Goal: Information Seeking & Learning: Learn about a topic

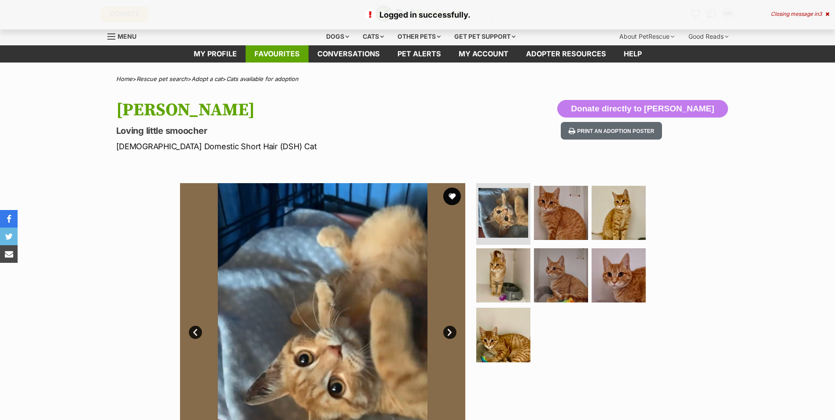
click at [287, 53] on link "Favourites" at bounding box center [277, 53] width 63 height 17
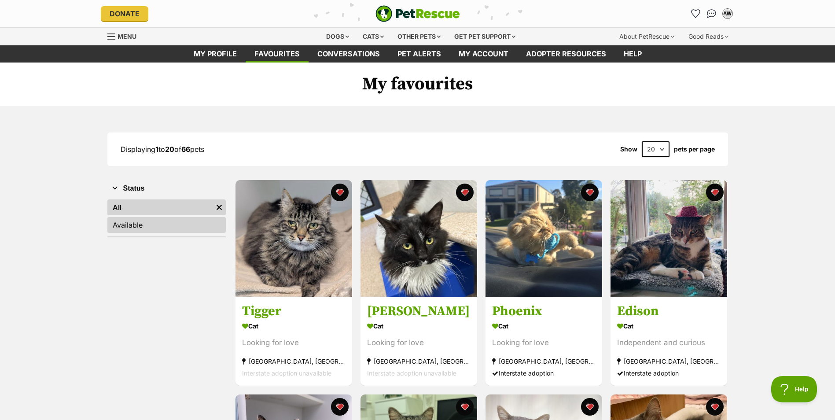
click at [135, 226] on link "Available" at bounding box center [166, 225] width 118 height 16
click at [112, 204] on link "All" at bounding box center [166, 207] width 118 height 16
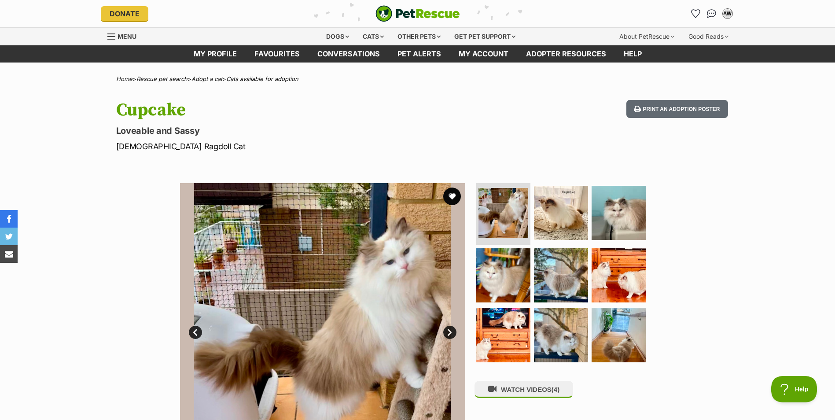
click at [451, 331] on link "Next" at bounding box center [449, 332] width 13 height 13
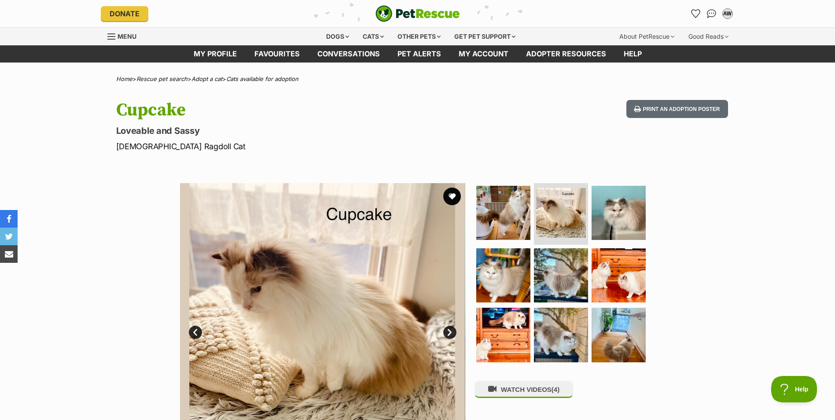
click at [451, 331] on link "Next" at bounding box center [449, 332] width 13 height 13
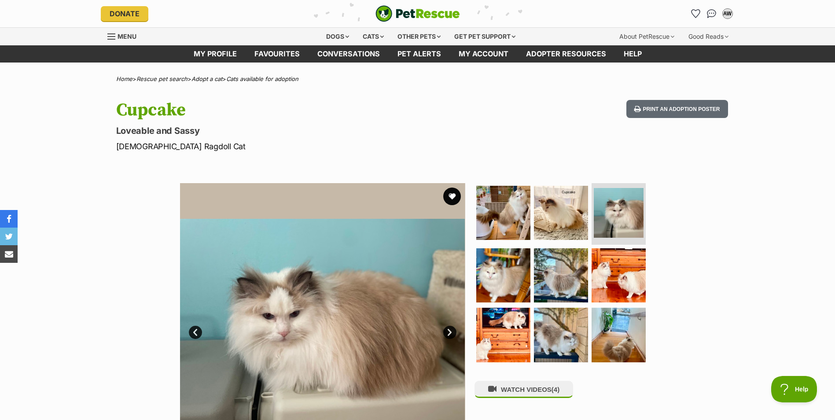
click at [451, 331] on link "Next" at bounding box center [449, 332] width 13 height 13
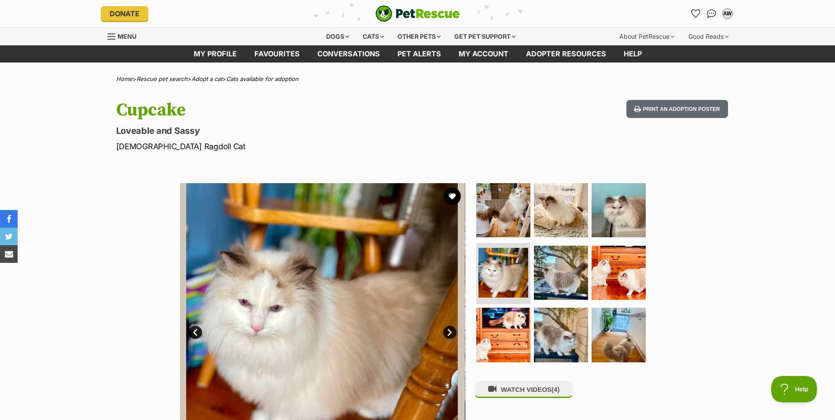
click at [451, 331] on link "Next" at bounding box center [449, 332] width 13 height 13
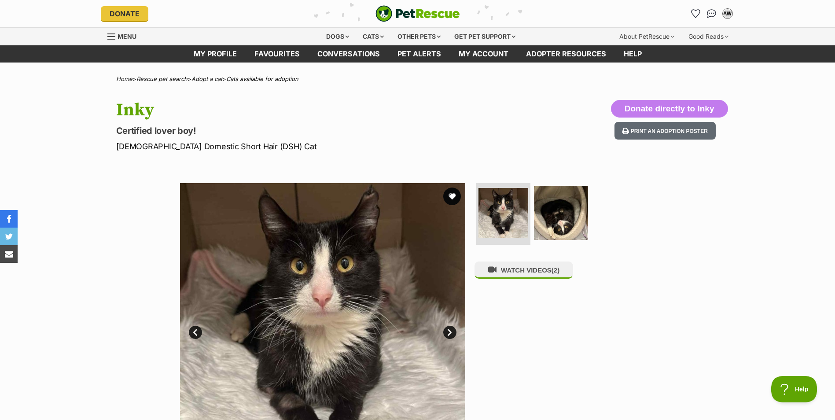
click at [449, 331] on link "Next" at bounding box center [449, 332] width 13 height 13
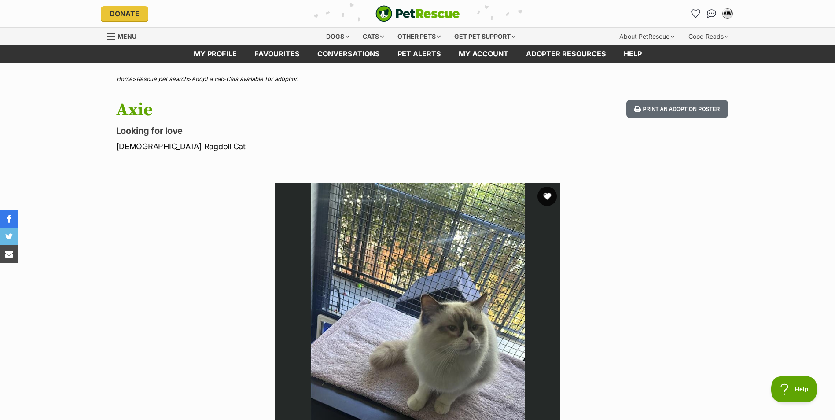
click at [545, 196] on button "favourite" at bounding box center [546, 196] width 19 height 19
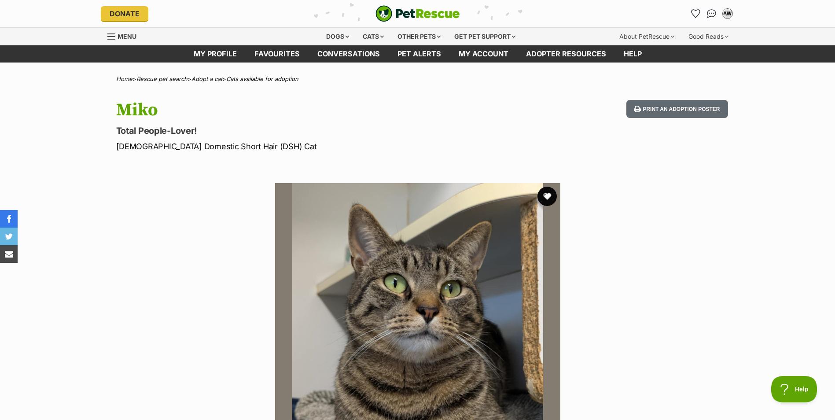
click at [550, 195] on button "favourite" at bounding box center [546, 196] width 19 height 19
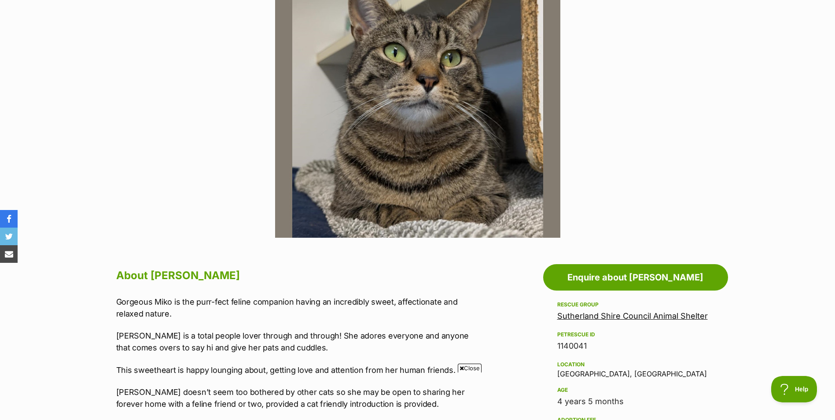
scroll to position [352, 0]
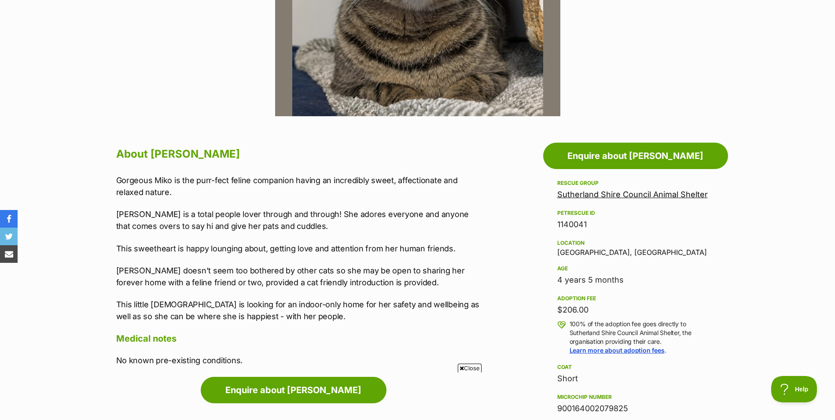
click at [617, 193] on link "Sutherland Shire Council Animal Shelter" at bounding box center [632, 194] width 151 height 9
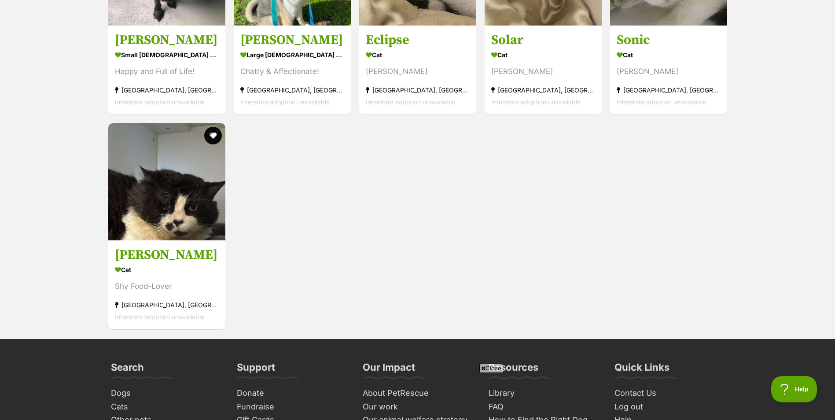
scroll to position [1541, 0]
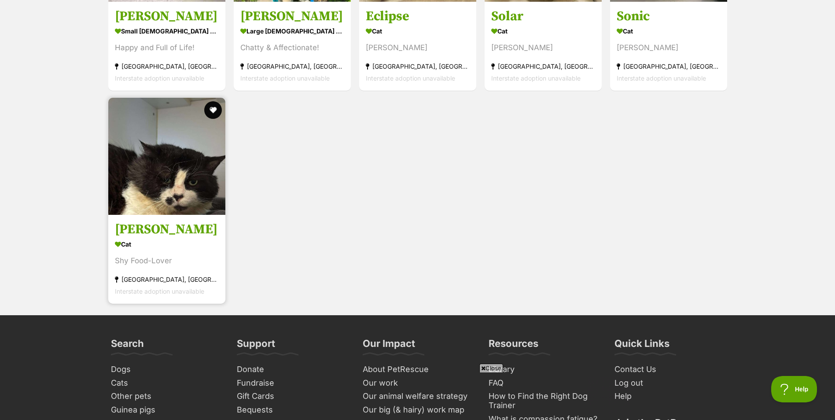
click at [167, 188] on img at bounding box center [166, 156] width 117 height 117
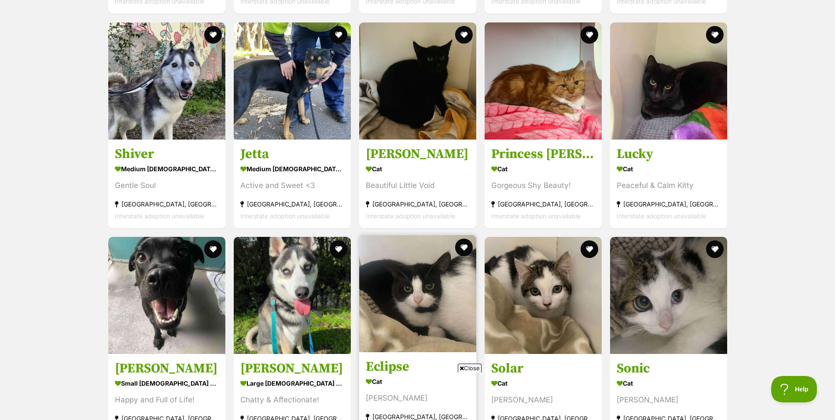
scroll to position [0, 0]
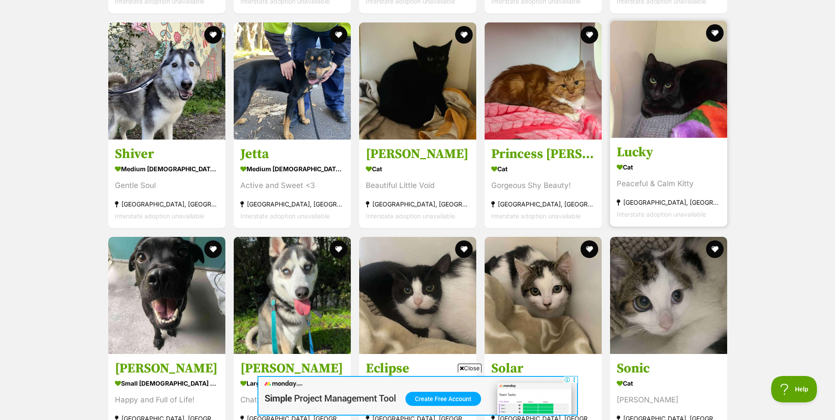
click at [635, 151] on h3 "Lucky" at bounding box center [669, 152] width 104 height 17
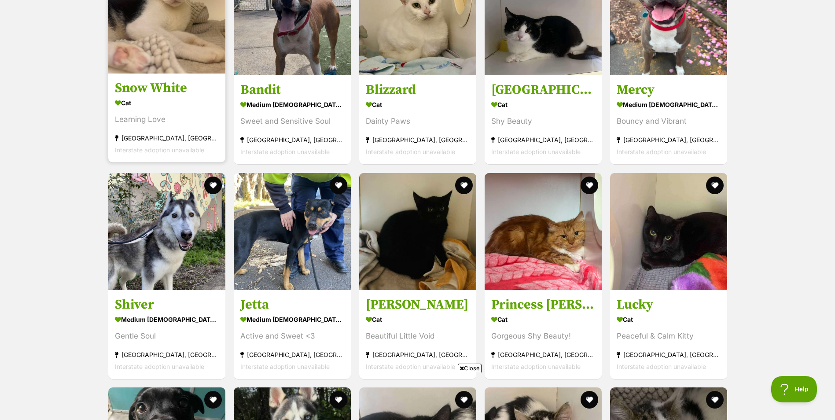
scroll to position [1056, 0]
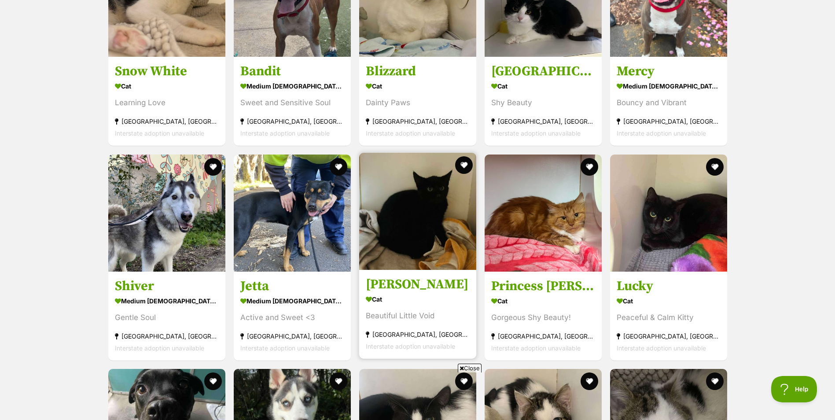
click at [390, 284] on h3 "[PERSON_NAME]" at bounding box center [418, 284] width 104 height 17
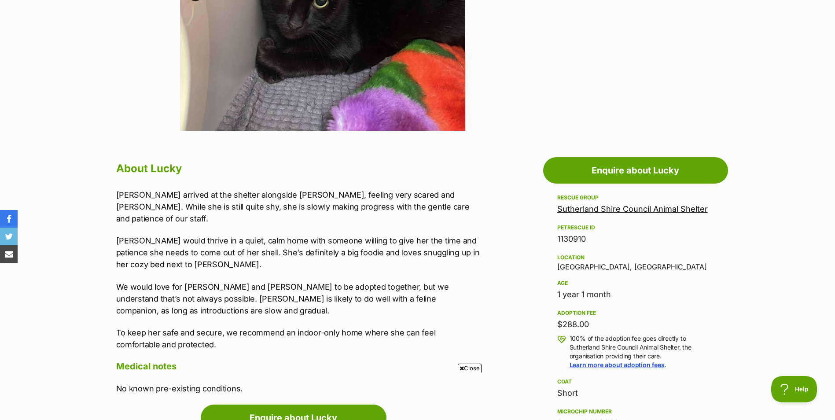
scroll to position [396, 0]
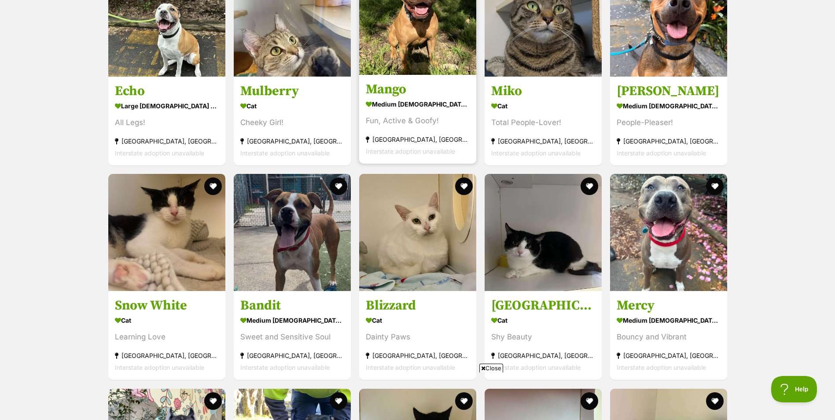
scroll to position [616, 0]
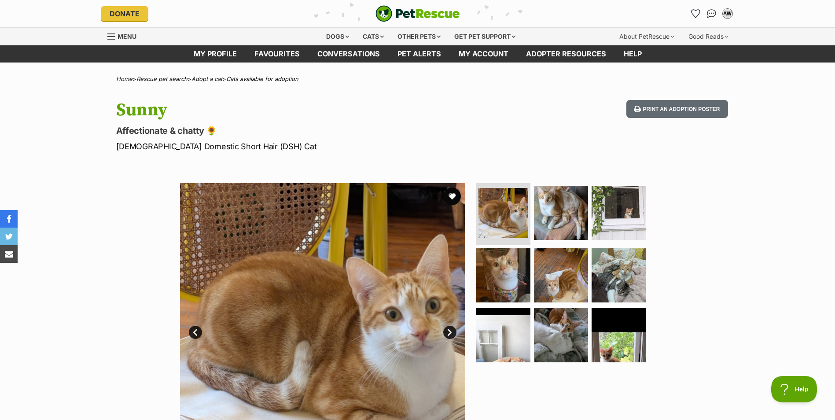
click at [451, 330] on link "Next" at bounding box center [449, 332] width 13 height 13
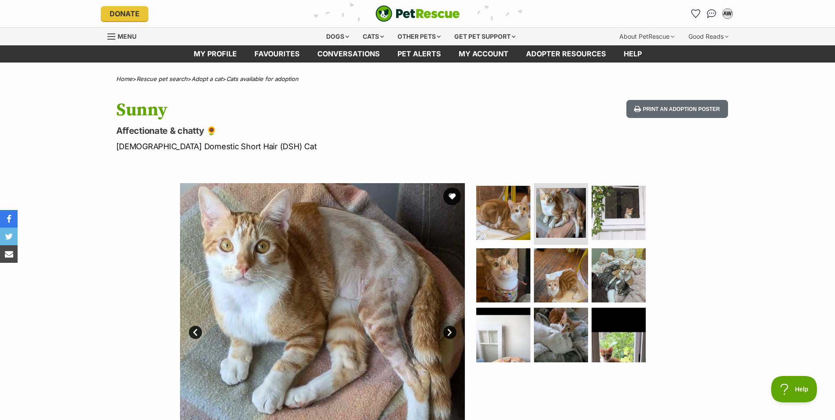
click at [450, 330] on link "Next" at bounding box center [449, 332] width 13 height 13
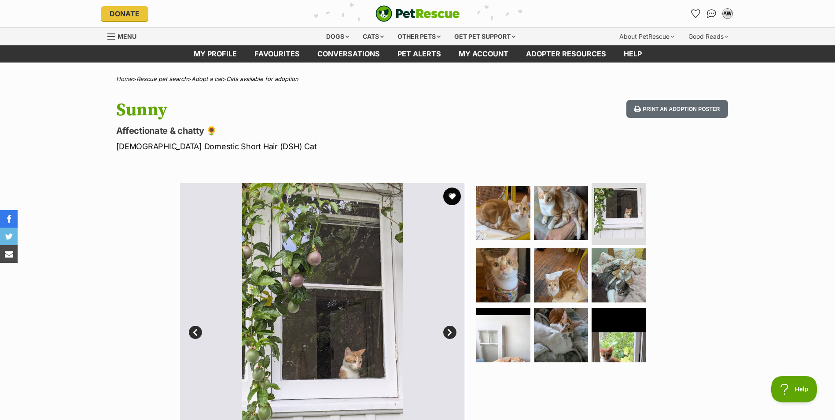
click at [450, 330] on link "Next" at bounding box center [449, 332] width 13 height 13
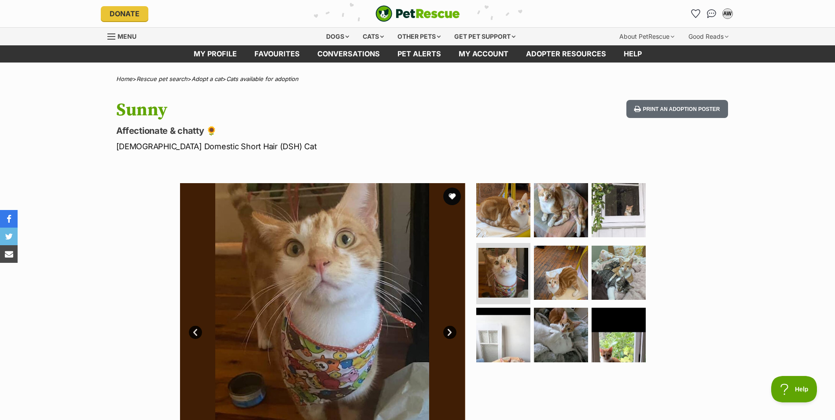
click at [450, 330] on link "Next" at bounding box center [449, 332] width 13 height 13
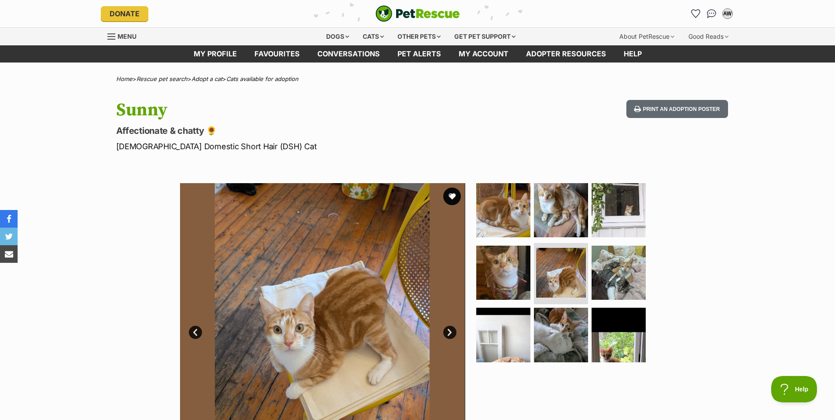
click at [450, 330] on link "Next" at bounding box center [449, 332] width 13 height 13
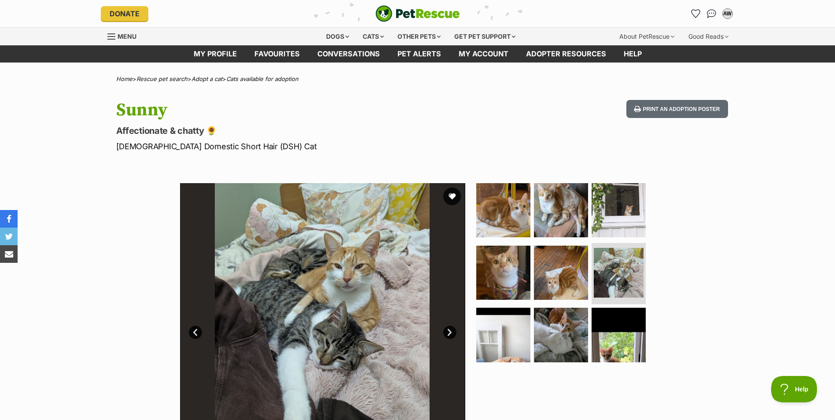
click at [449, 334] on link "Next" at bounding box center [449, 332] width 13 height 13
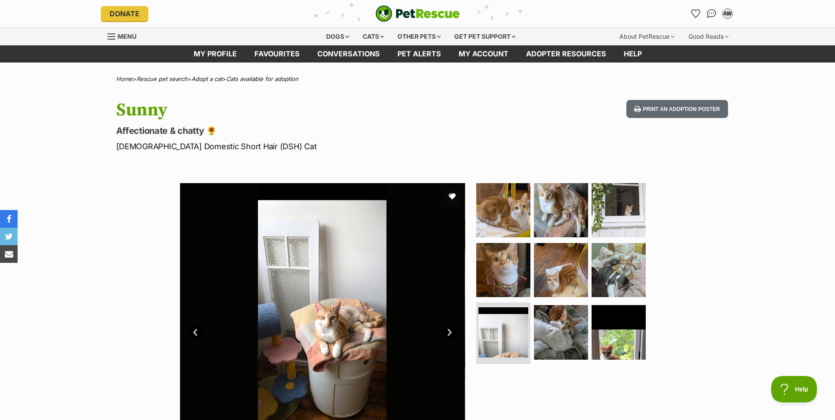
click at [449, 334] on link "Next" at bounding box center [449, 332] width 13 height 13
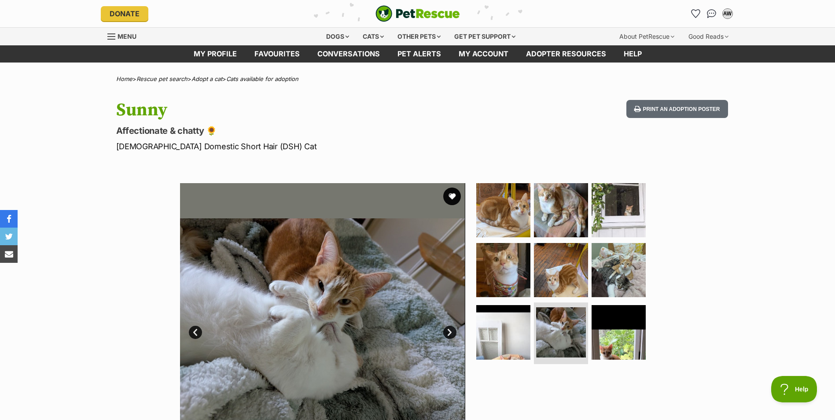
click at [449, 334] on link "Next" at bounding box center [449, 332] width 13 height 13
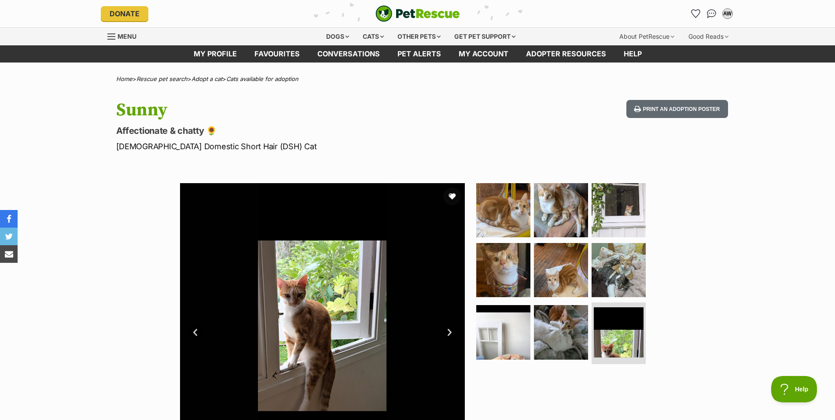
click at [449, 334] on link "Next" at bounding box center [449, 332] width 13 height 13
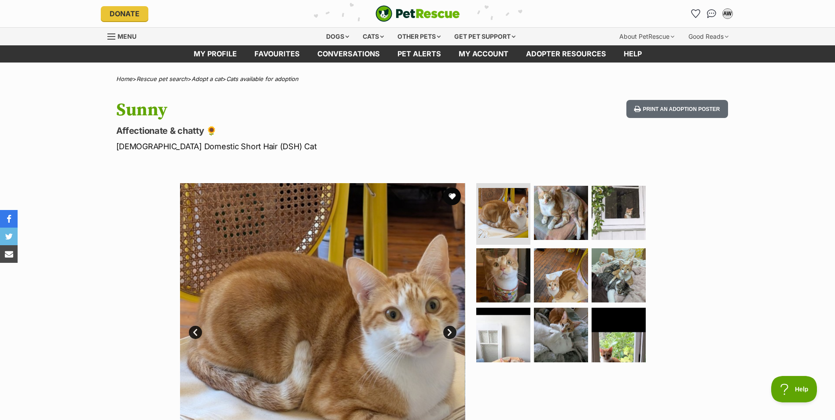
click at [449, 334] on link "Next" at bounding box center [449, 332] width 13 height 13
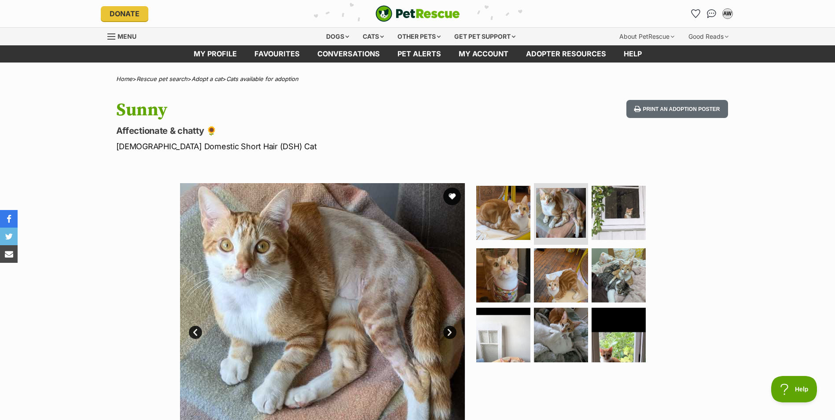
click at [449, 334] on link "Next" at bounding box center [449, 332] width 13 height 13
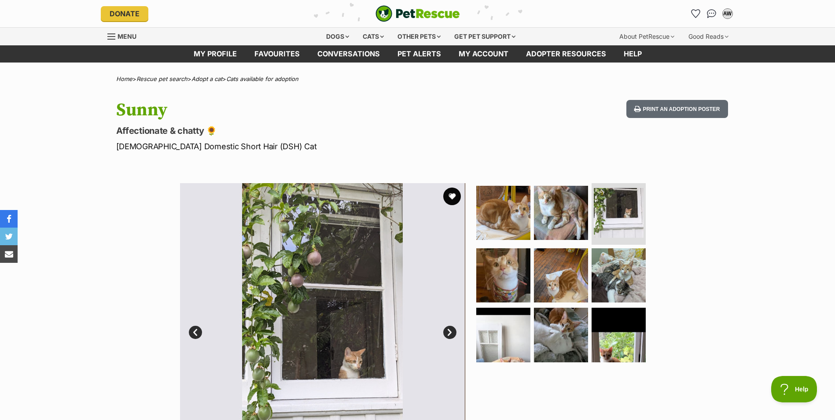
click at [449, 334] on link "Next" at bounding box center [449, 332] width 13 height 13
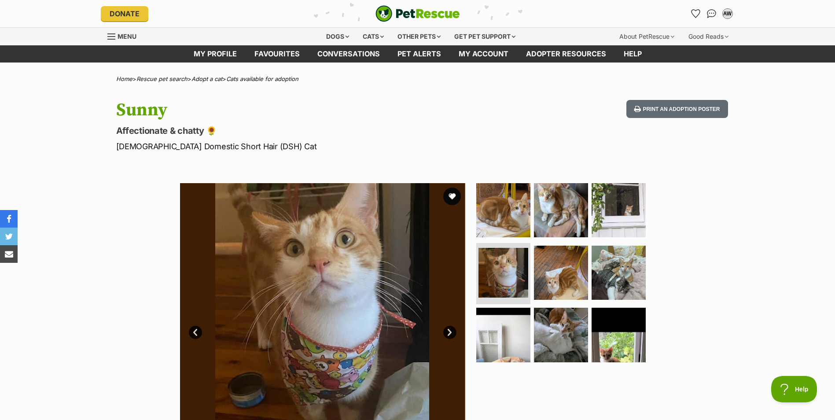
click at [449, 334] on link "Next" at bounding box center [449, 332] width 13 height 13
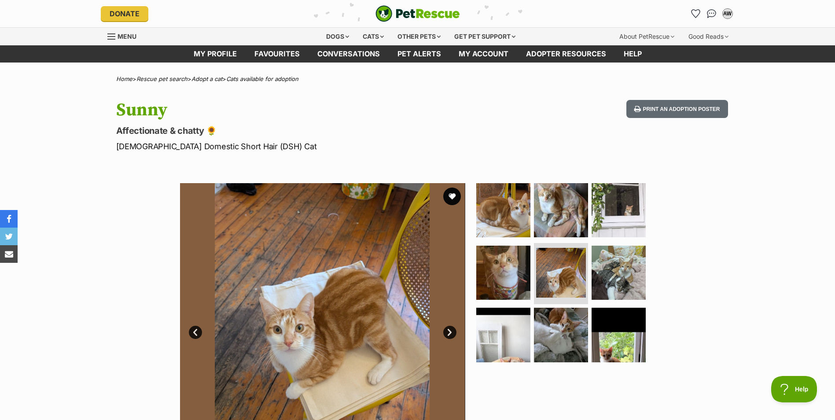
click at [449, 334] on link "Next" at bounding box center [449, 332] width 13 height 13
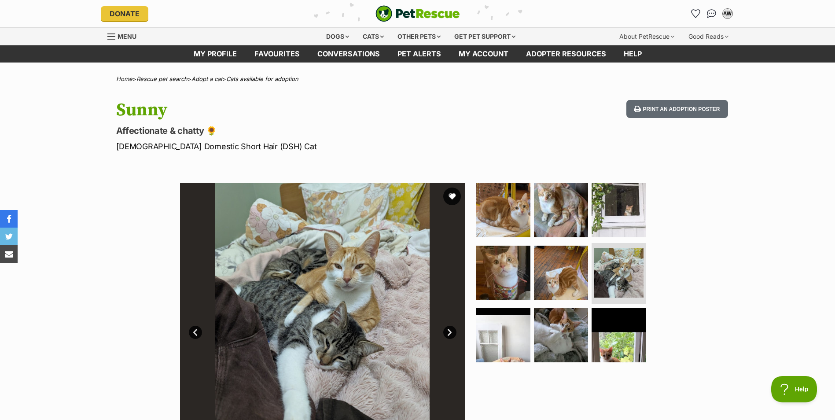
click at [449, 334] on link "Next" at bounding box center [449, 332] width 13 height 13
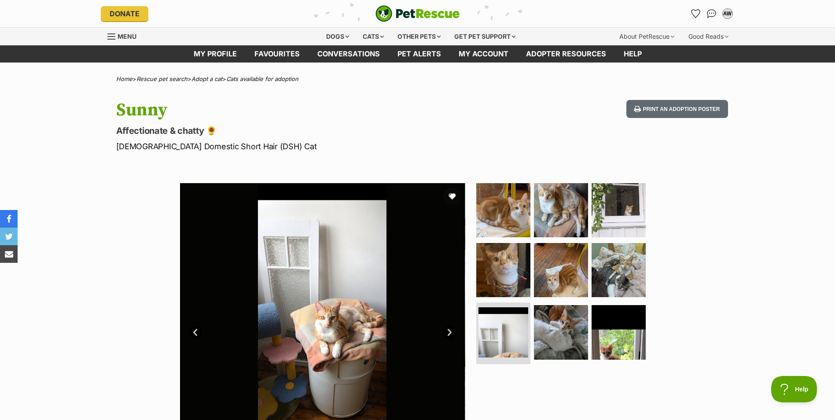
click at [449, 334] on link "Next" at bounding box center [449, 332] width 13 height 13
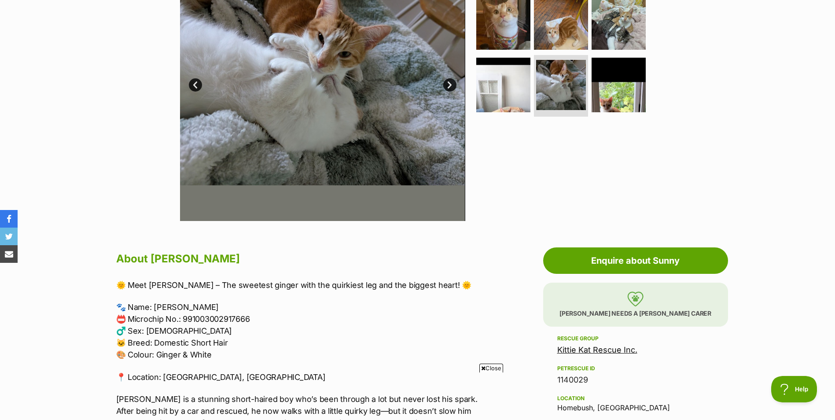
scroll to position [44, 0]
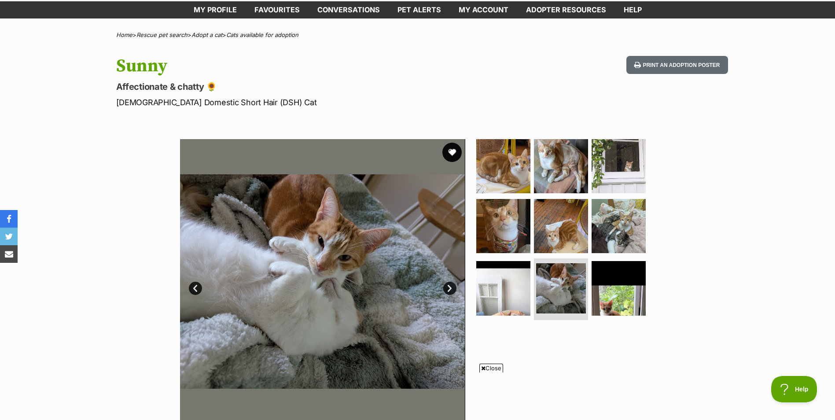
click at [449, 150] on button "favourite" at bounding box center [451, 152] width 19 height 19
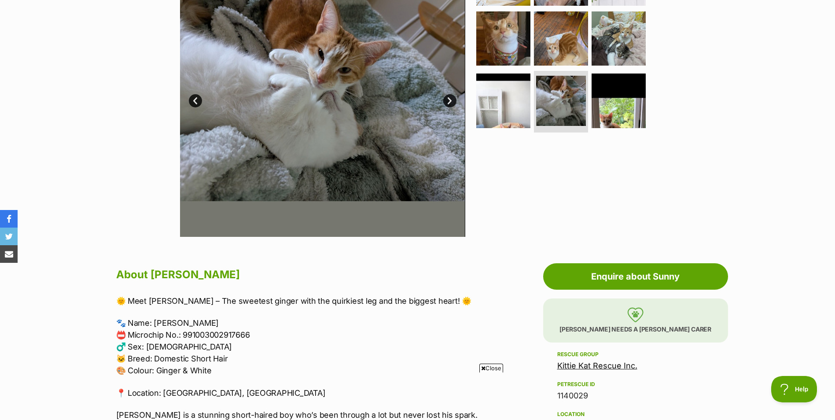
scroll to position [352, 0]
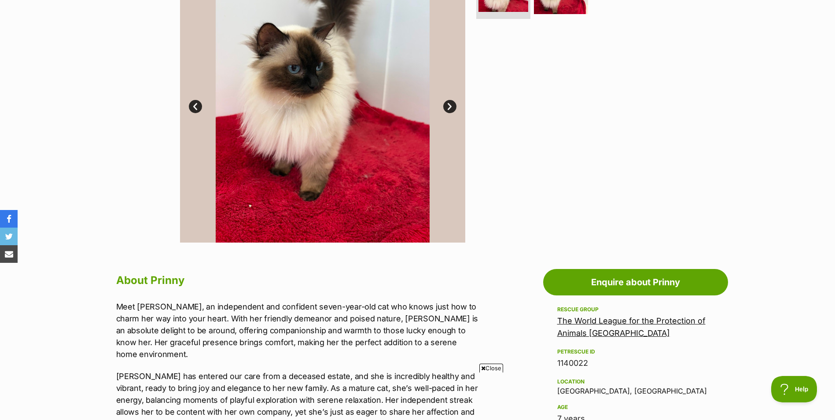
scroll to position [88, 0]
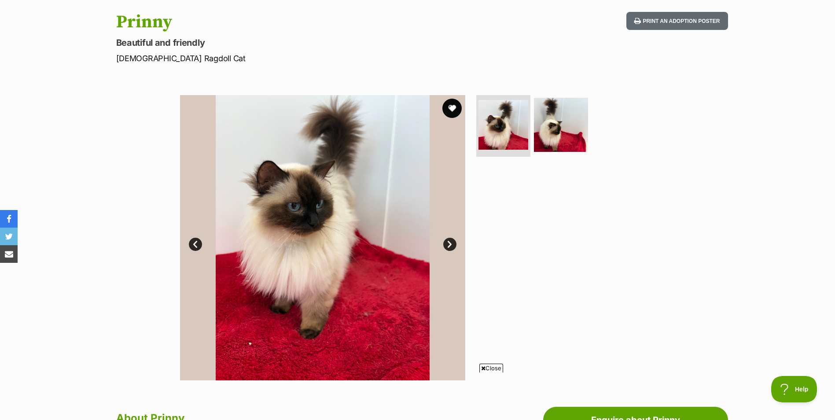
click at [453, 107] on button "favourite" at bounding box center [451, 108] width 19 height 19
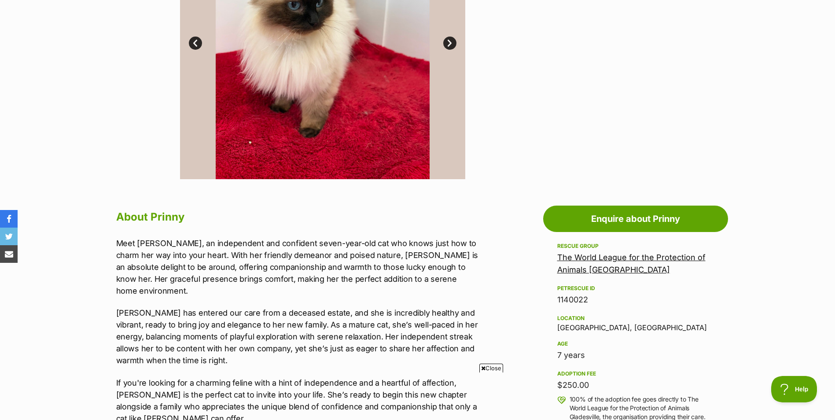
scroll to position [352, 0]
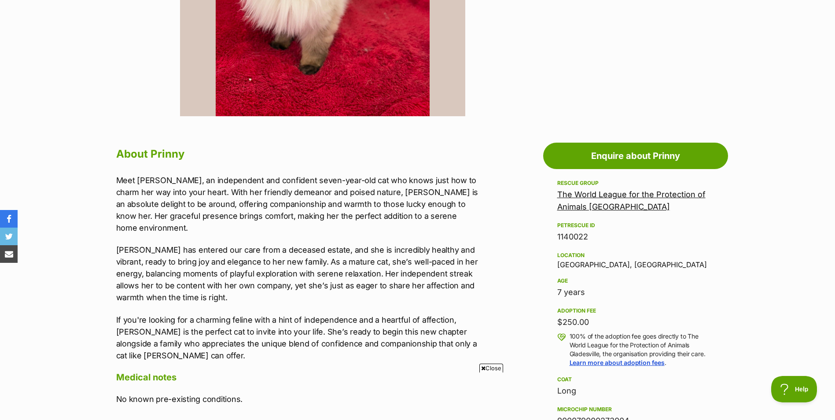
click at [618, 192] on link "The World League for the Protection of Animals [GEOGRAPHIC_DATA]" at bounding box center [631, 201] width 148 height 22
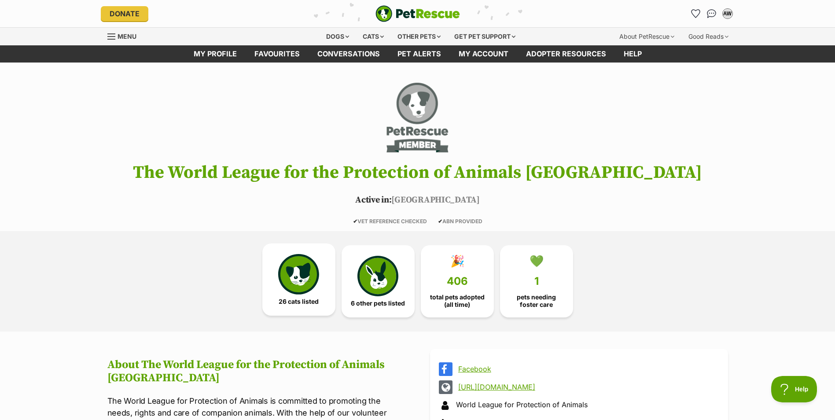
click at [302, 273] on img at bounding box center [298, 274] width 40 height 40
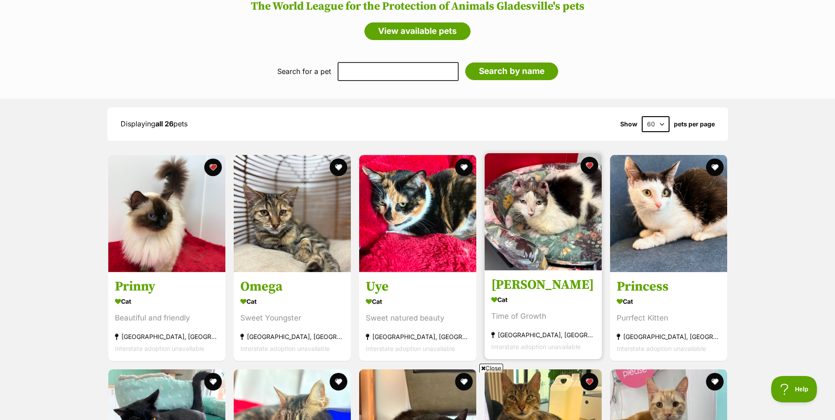
click at [500, 285] on h3 "[PERSON_NAME]" at bounding box center [543, 284] width 104 height 17
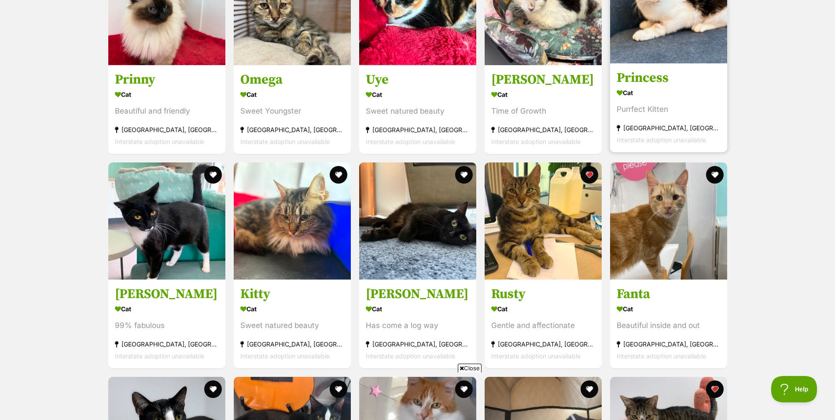
scroll to position [908, 0]
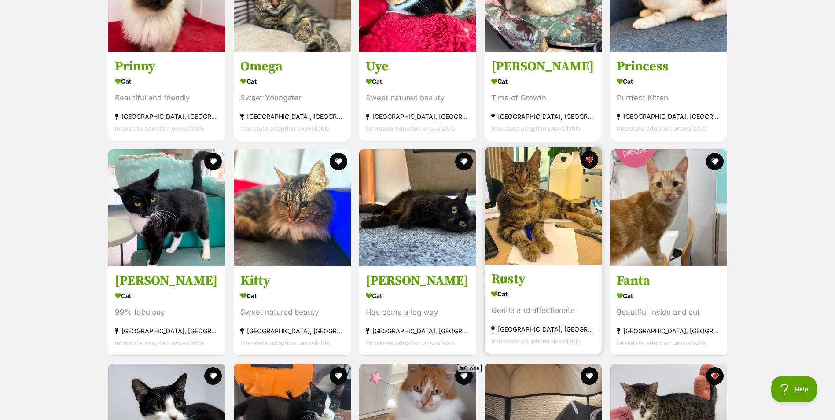
click at [498, 278] on h3 "Rusty" at bounding box center [543, 279] width 104 height 17
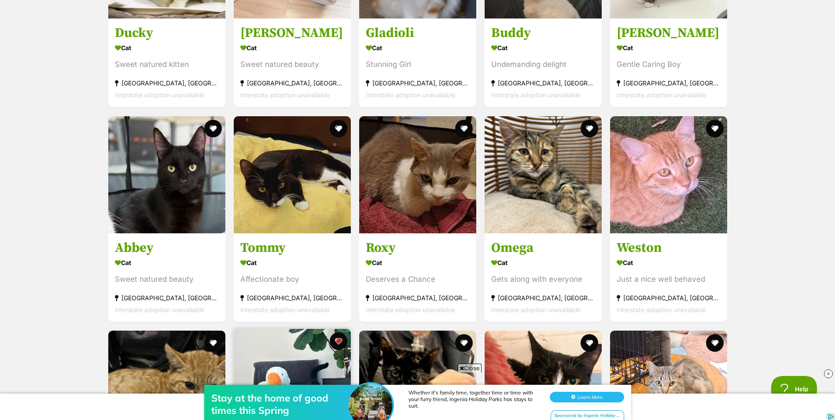
scroll to position [1304, 0]
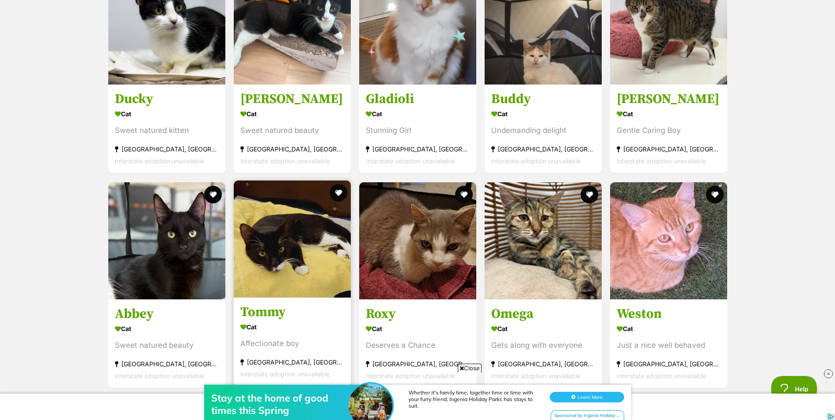
click at [275, 314] on h3 "Tommy" at bounding box center [292, 312] width 104 height 17
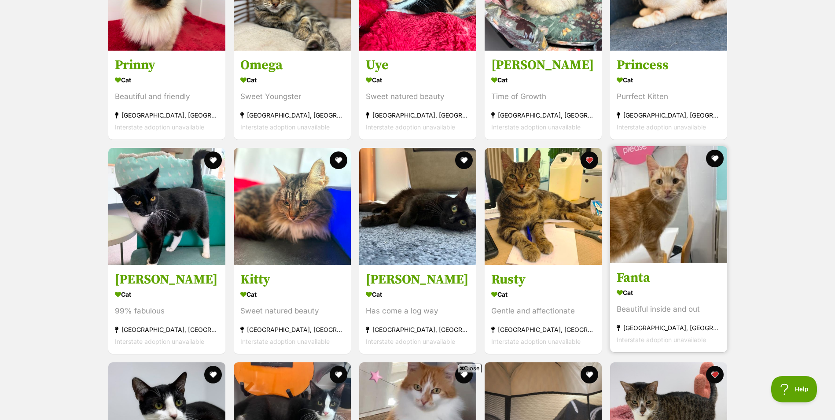
scroll to position [908, 0]
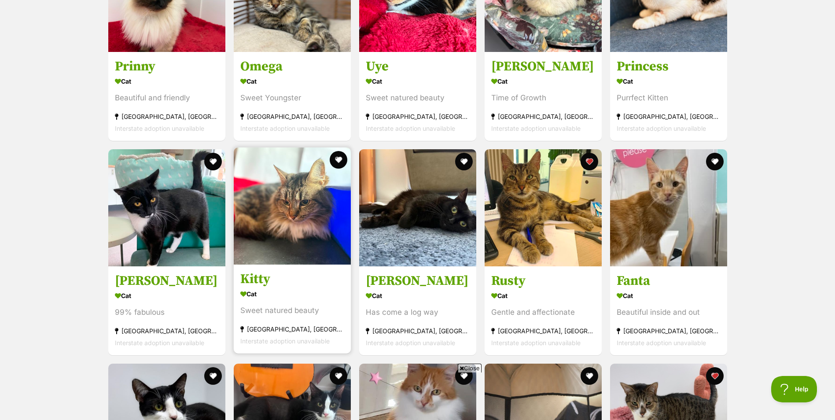
click at [282, 197] on img at bounding box center [292, 205] width 117 height 117
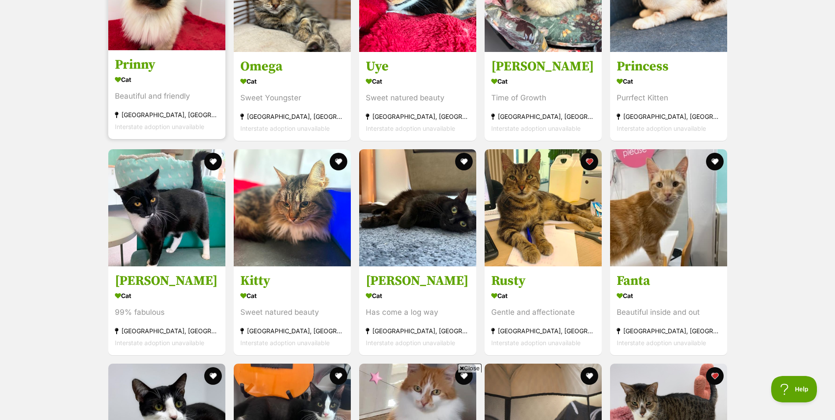
scroll to position [0, 0]
click at [137, 70] on h3 "Prinny" at bounding box center [167, 64] width 104 height 17
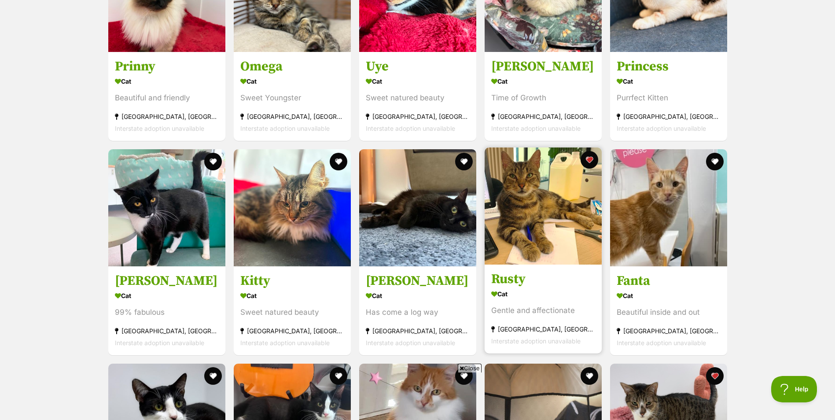
click at [526, 198] on img at bounding box center [543, 205] width 117 height 117
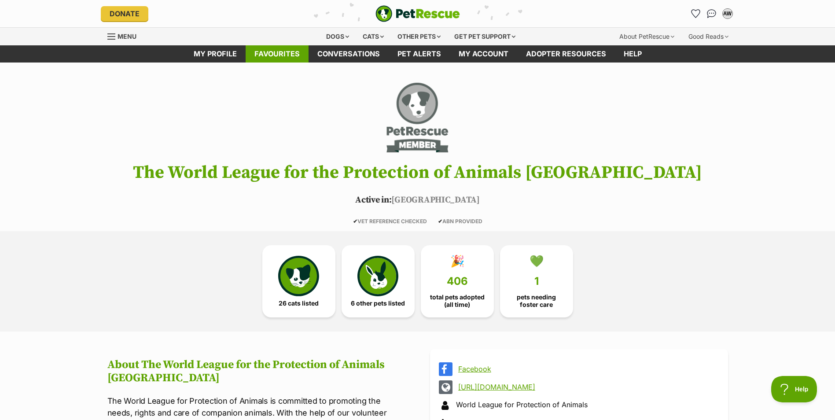
click at [283, 51] on link "Favourites" at bounding box center [277, 53] width 63 height 17
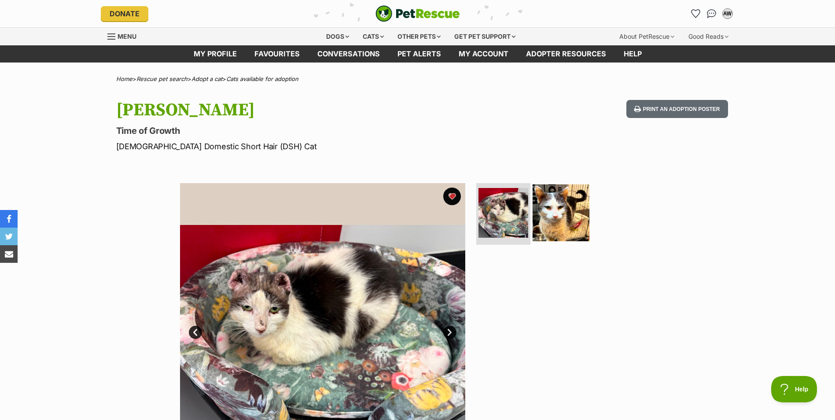
click at [549, 205] on img at bounding box center [561, 212] width 57 height 57
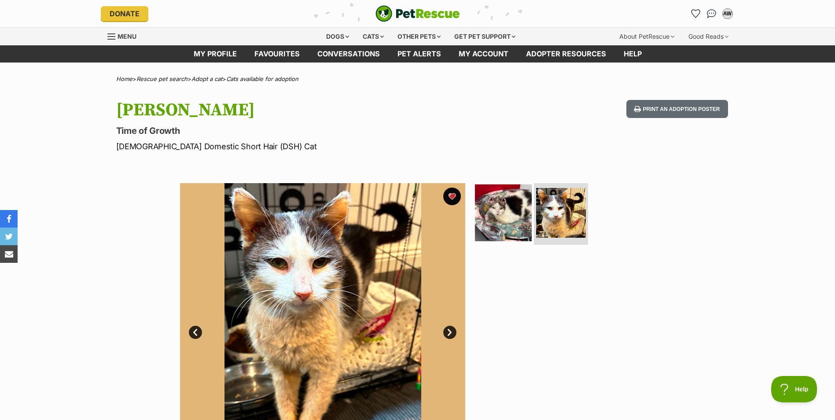
click at [506, 212] on img at bounding box center [503, 212] width 57 height 57
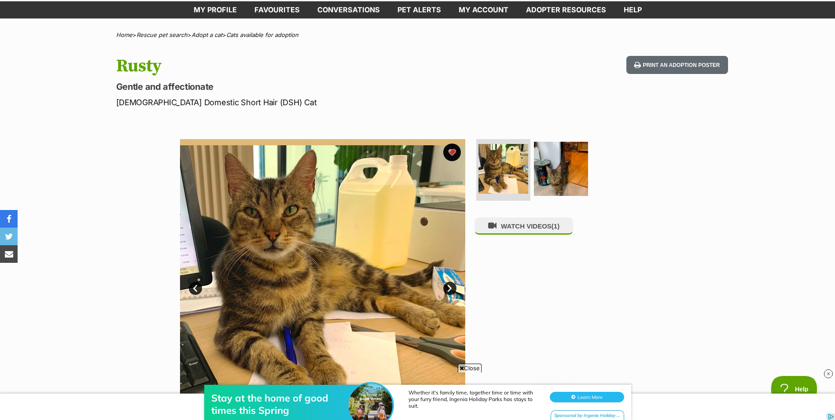
scroll to position [0, 125]
click at [565, 175] on img at bounding box center [561, 168] width 57 height 57
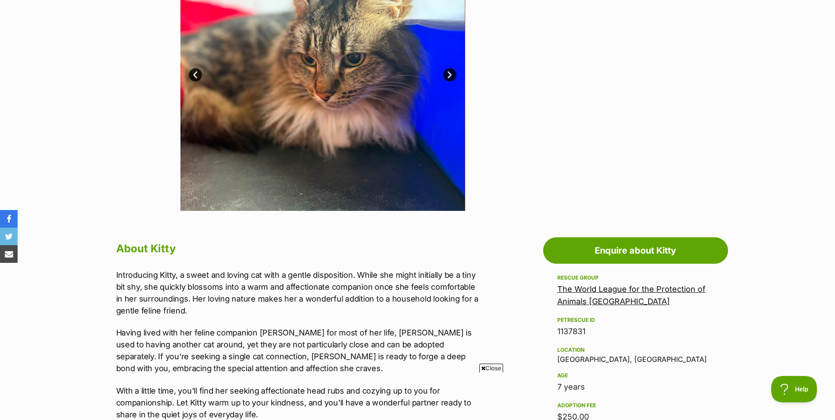
scroll to position [176, 0]
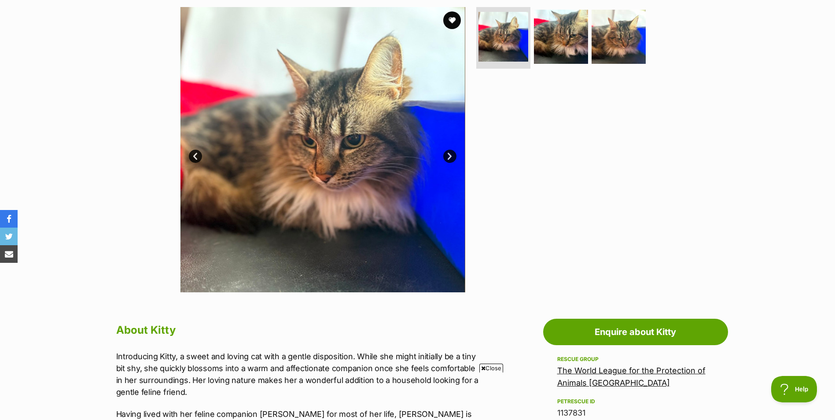
click at [450, 155] on link "Next" at bounding box center [449, 156] width 13 height 13
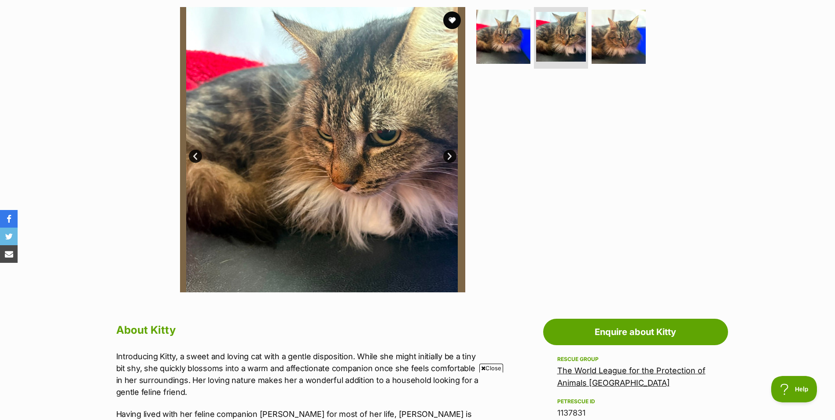
click at [450, 155] on link "Next" at bounding box center [449, 156] width 13 height 13
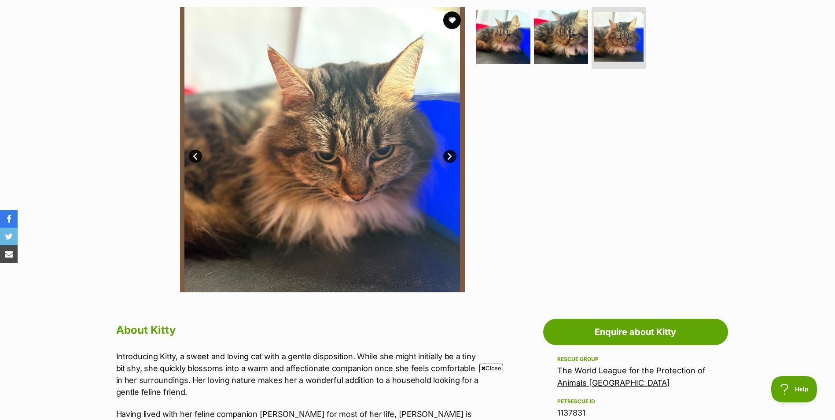
click at [450, 155] on link "Next" at bounding box center [449, 156] width 13 height 13
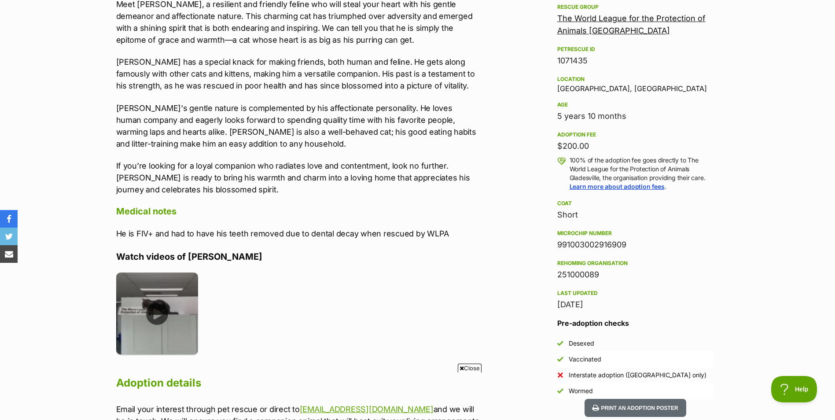
click at [155, 314] on img at bounding box center [157, 313] width 82 height 82
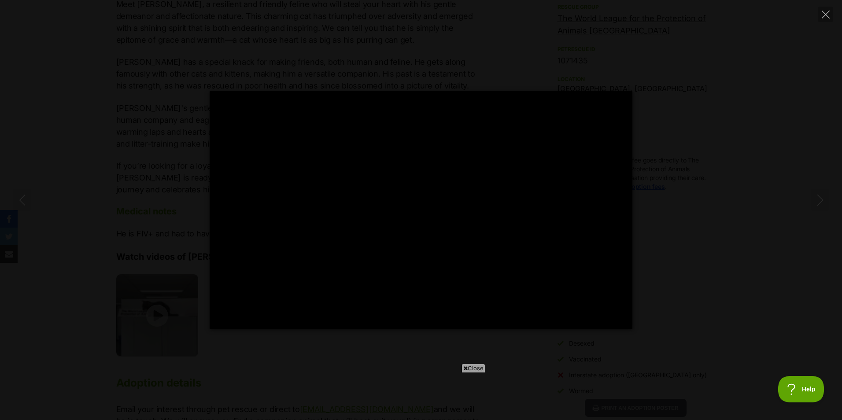
type input "100"
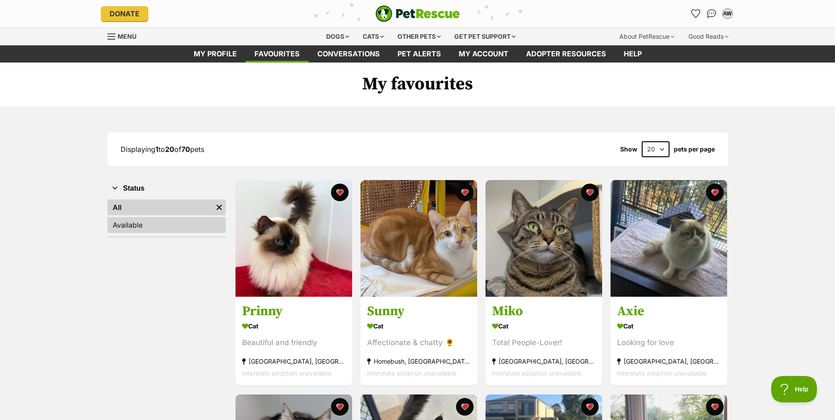
click at [136, 224] on link "Available" at bounding box center [166, 225] width 118 height 16
click at [127, 202] on link "All" at bounding box center [166, 207] width 118 height 16
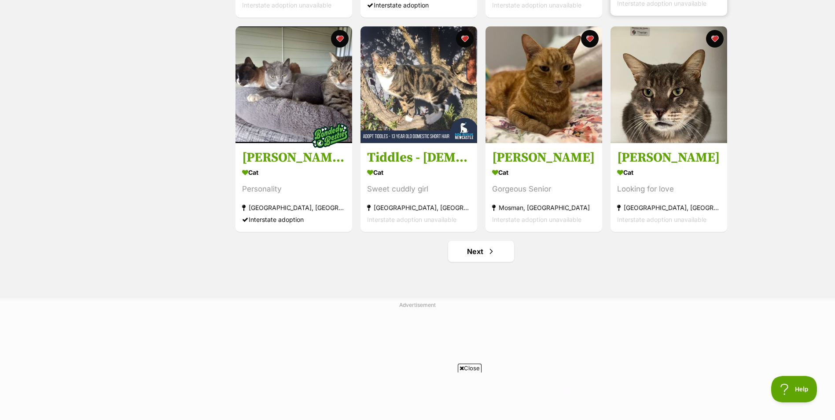
scroll to position [1012, 0]
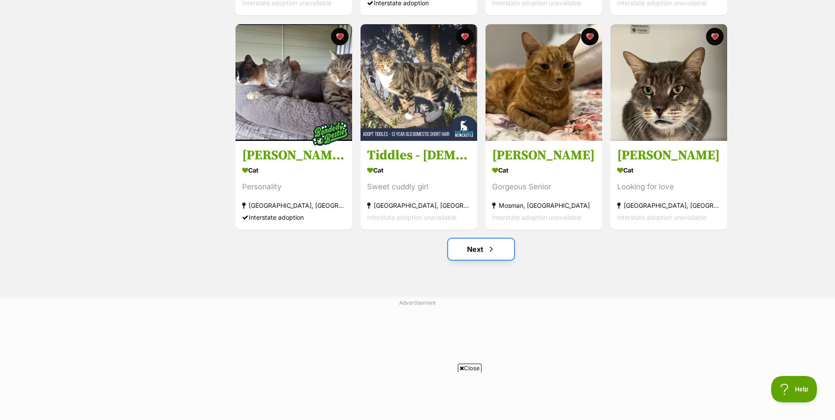
click at [474, 253] on link "Next" at bounding box center [481, 249] width 66 height 21
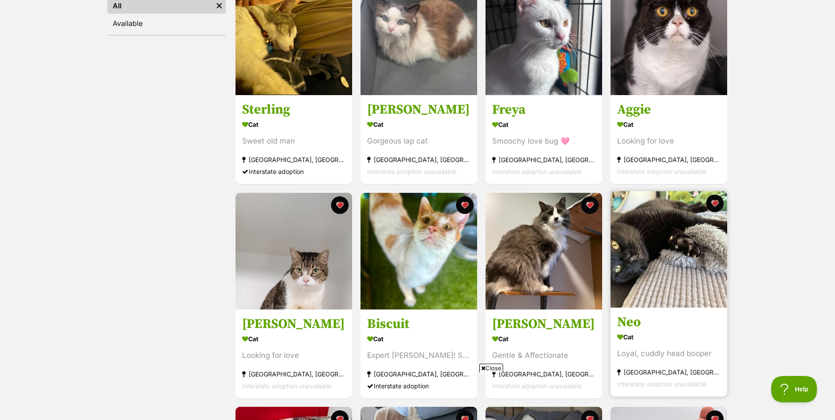
scroll to position [220, 0]
